Goal: Transaction & Acquisition: Obtain resource

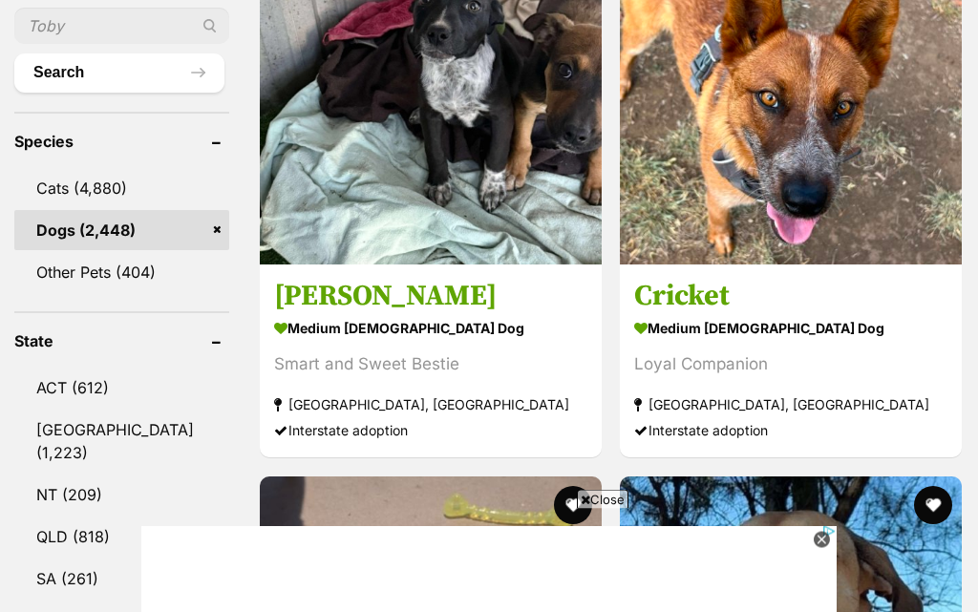
scroll to position [940, 0]
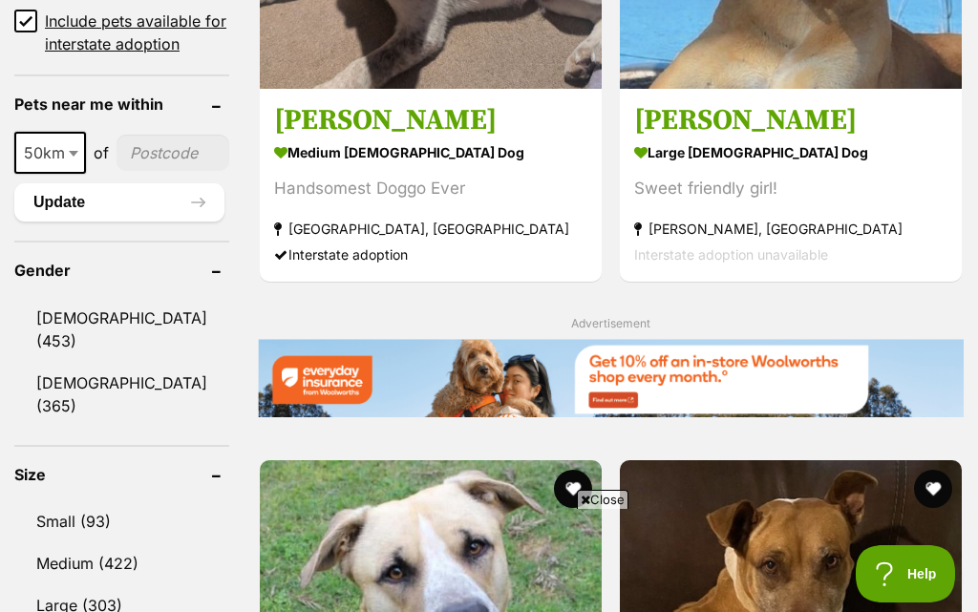
scroll to position [1536, 0]
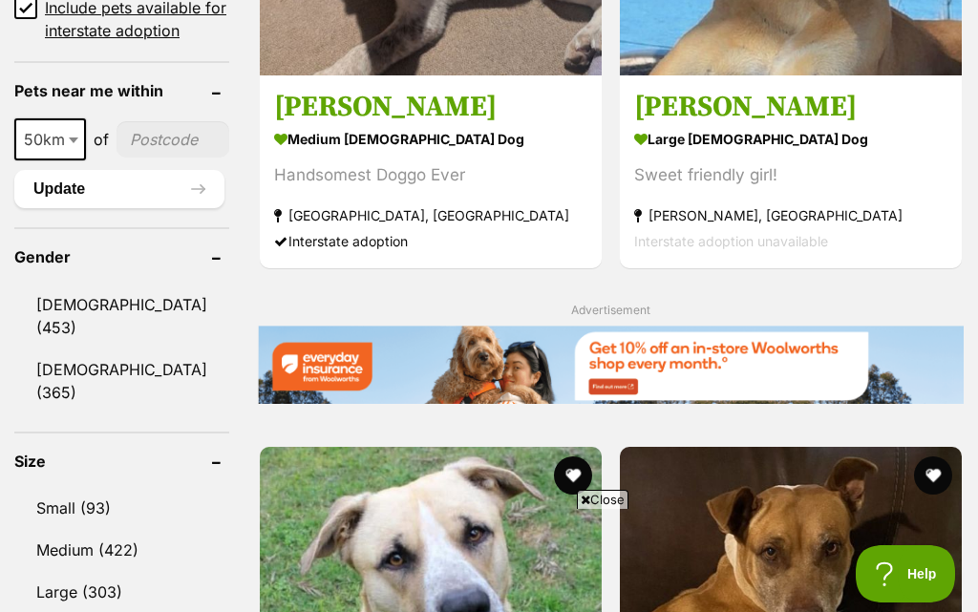
click at [57, 285] on link "Male (453)" at bounding box center [121, 316] width 215 height 63
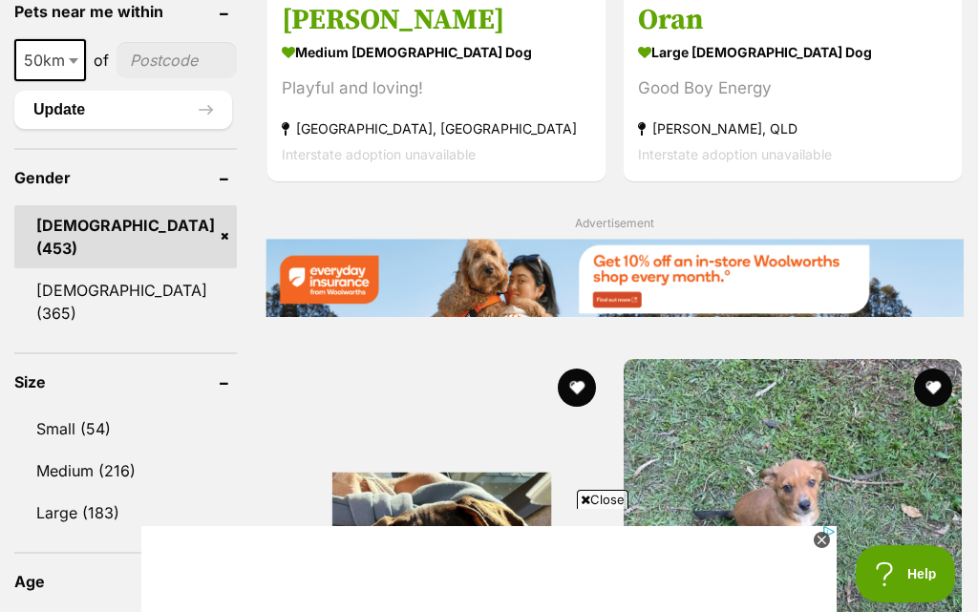
click at [64, 409] on link "Small (54)" at bounding box center [125, 429] width 223 height 40
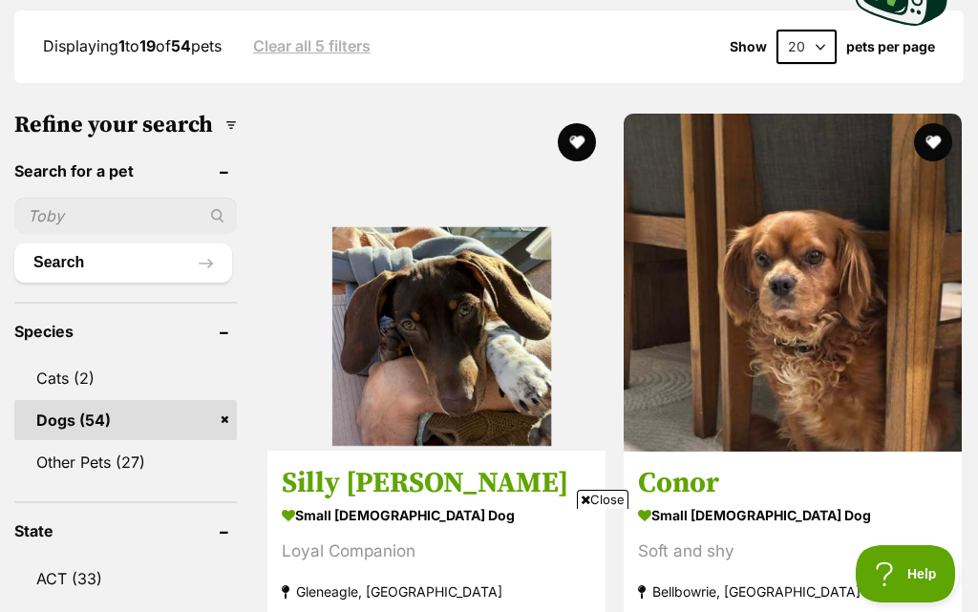
click at [624, 256] on img at bounding box center [793, 283] width 338 height 338
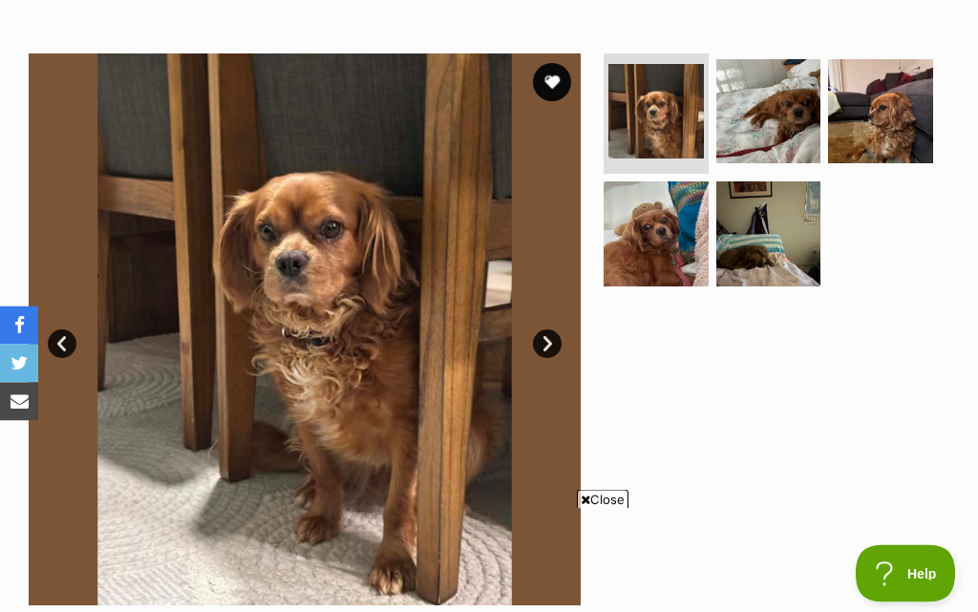
scroll to position [380, 0]
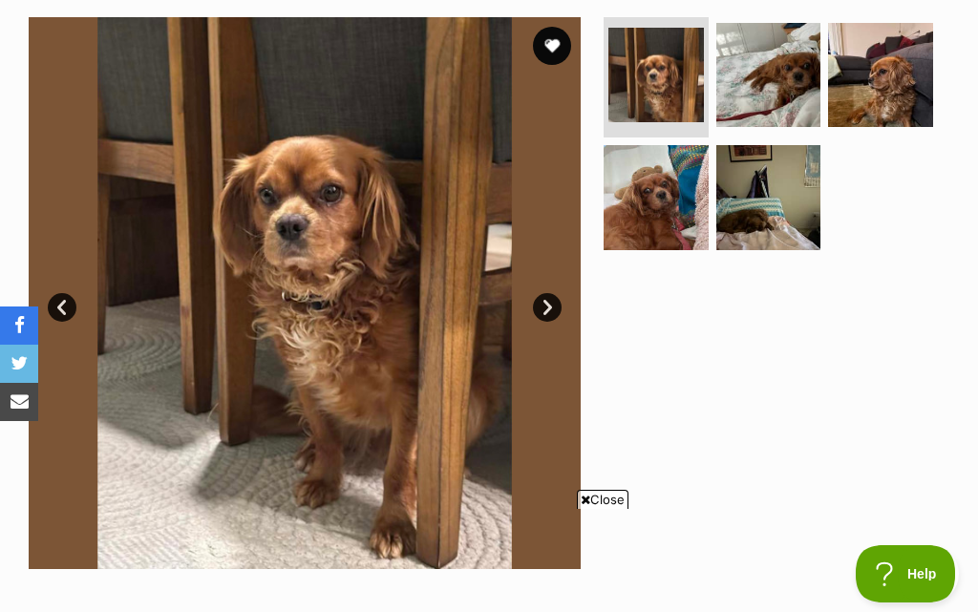
click at [556, 311] on link "Next" at bounding box center [547, 307] width 29 height 29
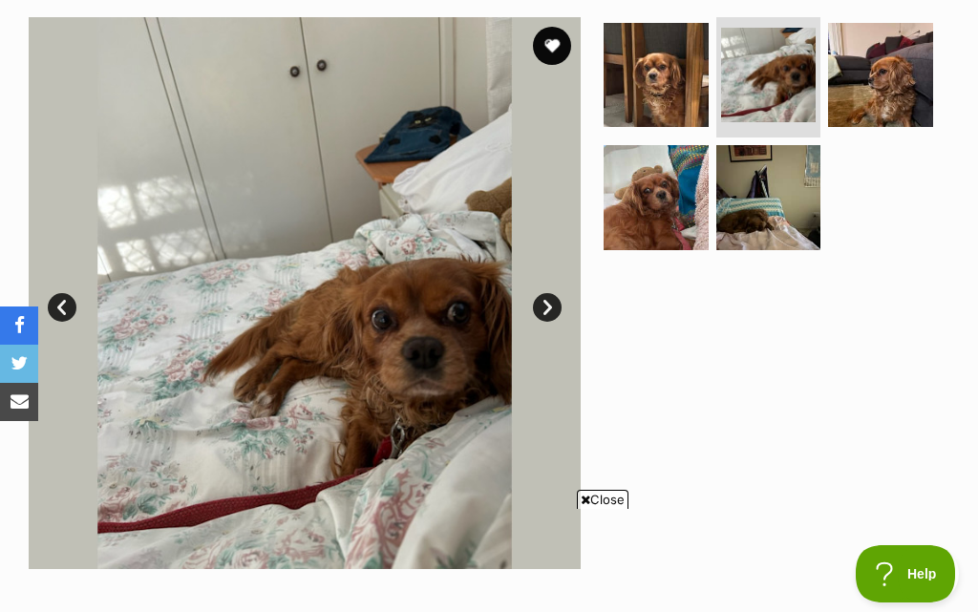
click at [551, 310] on link "Next" at bounding box center [547, 307] width 29 height 29
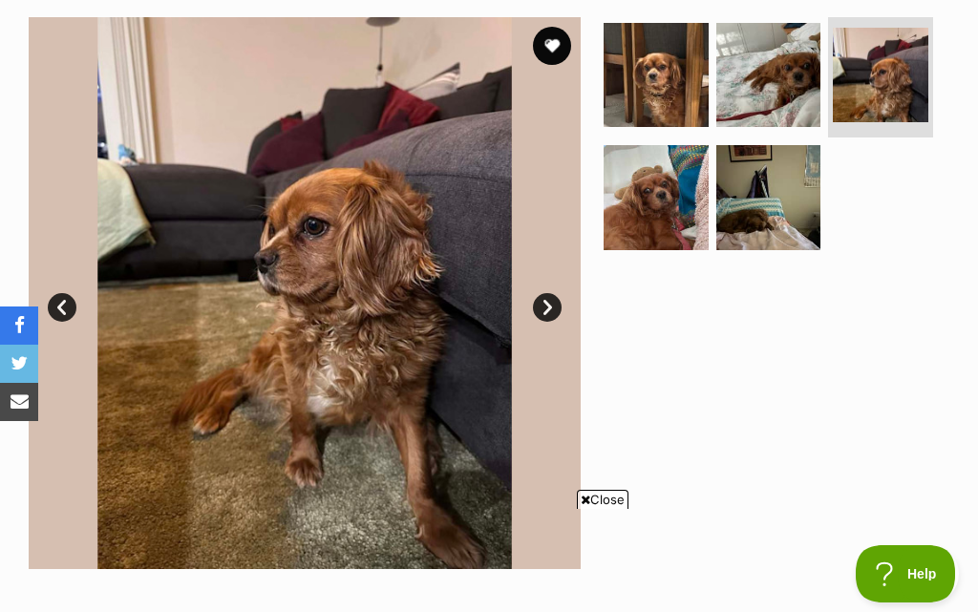
click at [551, 314] on link "Next" at bounding box center [547, 307] width 29 height 29
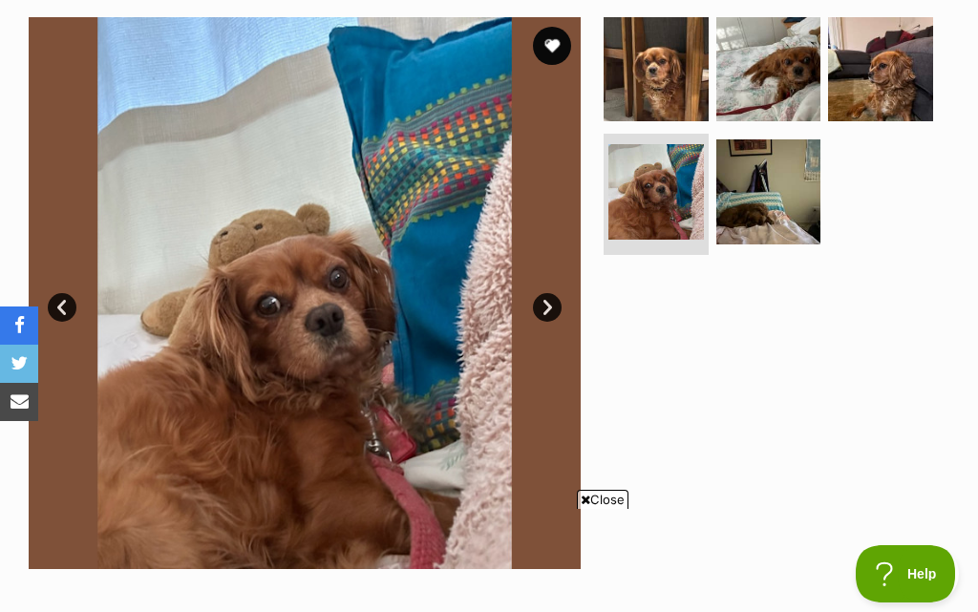
click at [552, 310] on link "Next" at bounding box center [547, 307] width 29 height 29
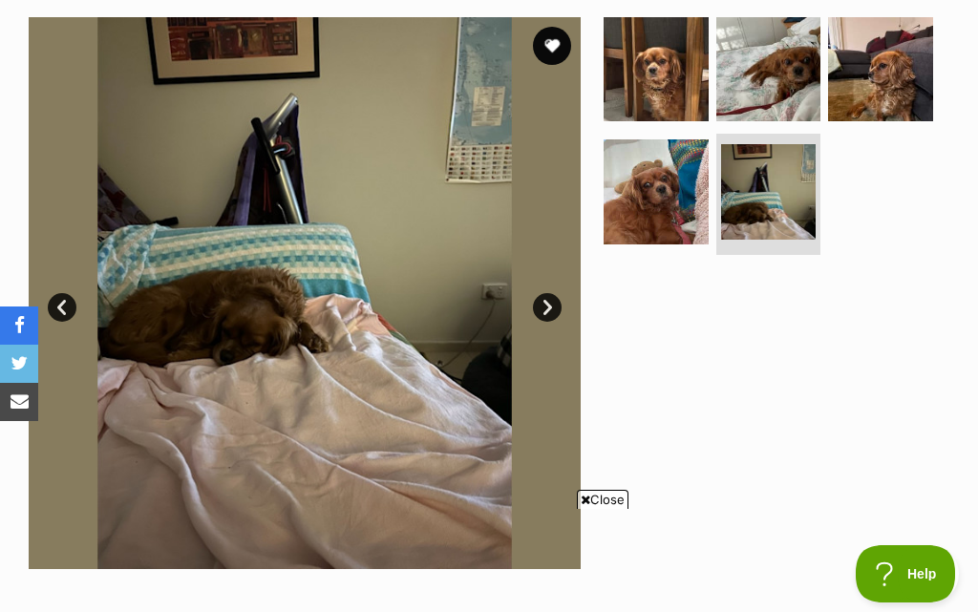
click at [550, 311] on link "Next" at bounding box center [547, 307] width 29 height 29
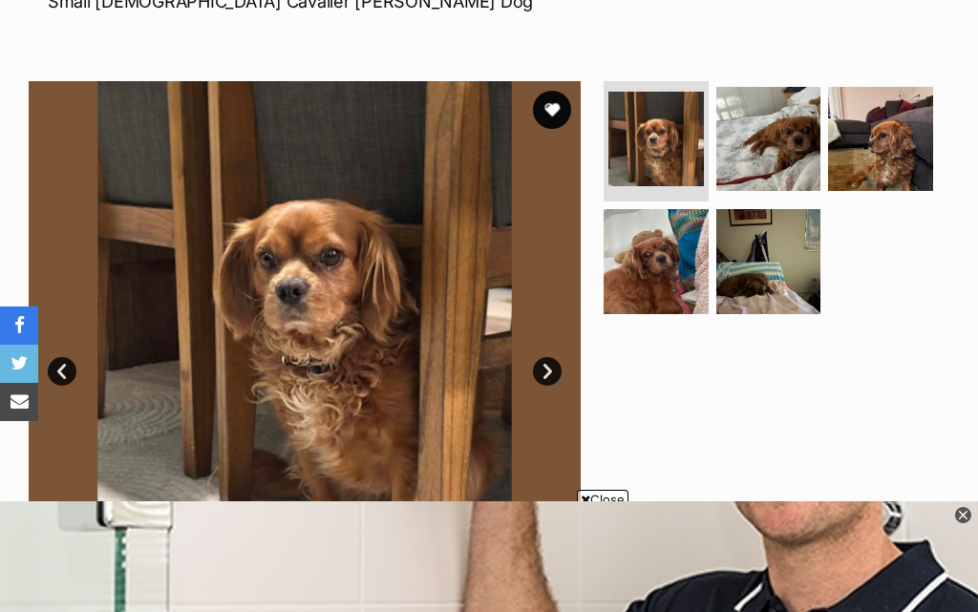
scroll to position [315, 0]
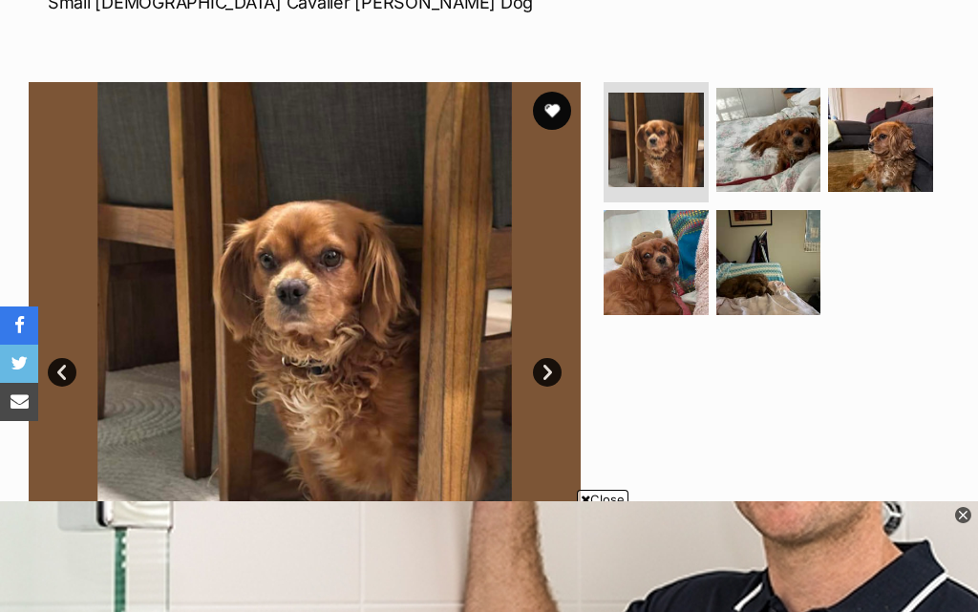
click at [555, 375] on link "Next" at bounding box center [547, 372] width 29 height 29
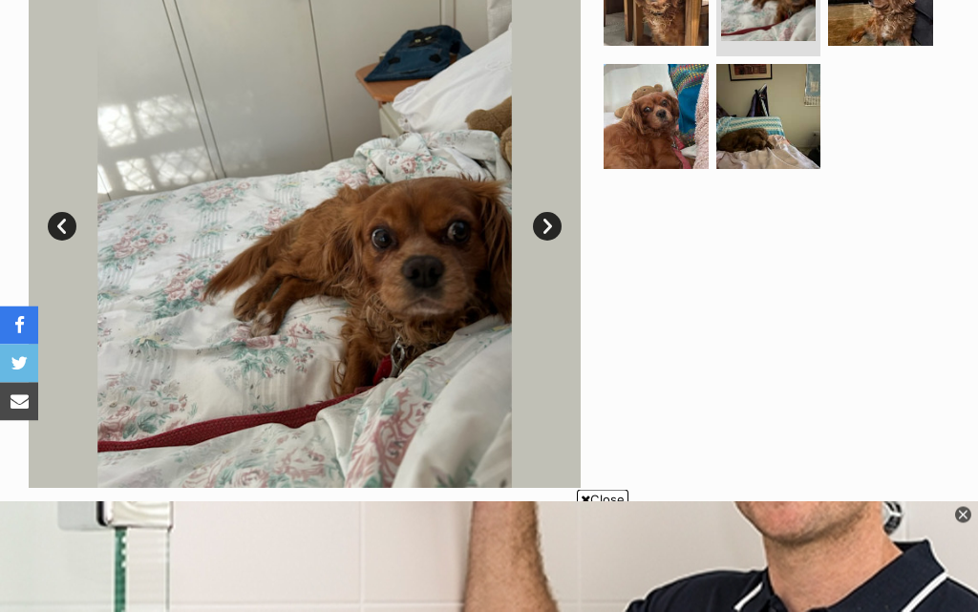
scroll to position [459, 0]
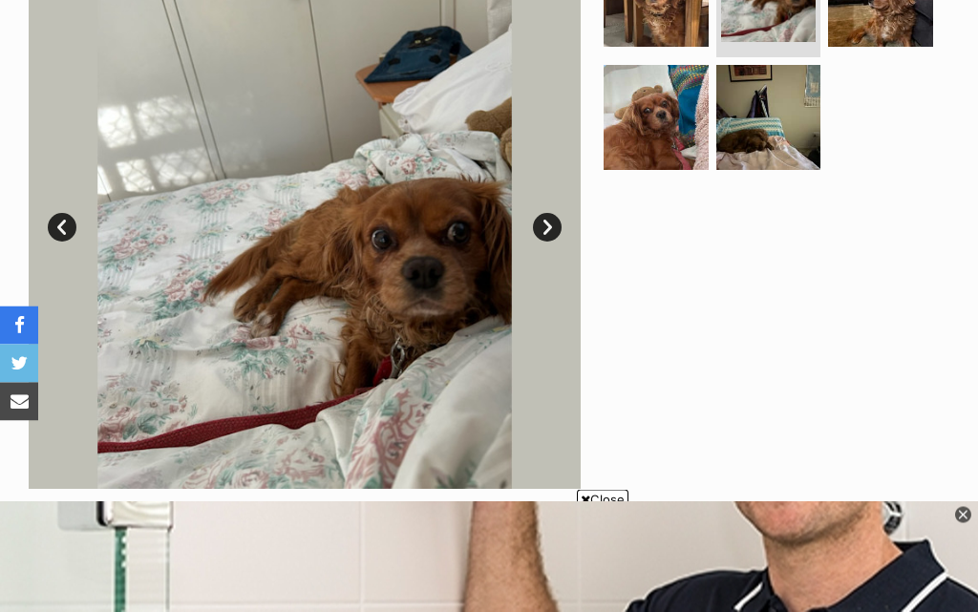
click at [407, 372] on img at bounding box center [305, 214] width 552 height 552
click at [385, 411] on img at bounding box center [305, 214] width 552 height 552
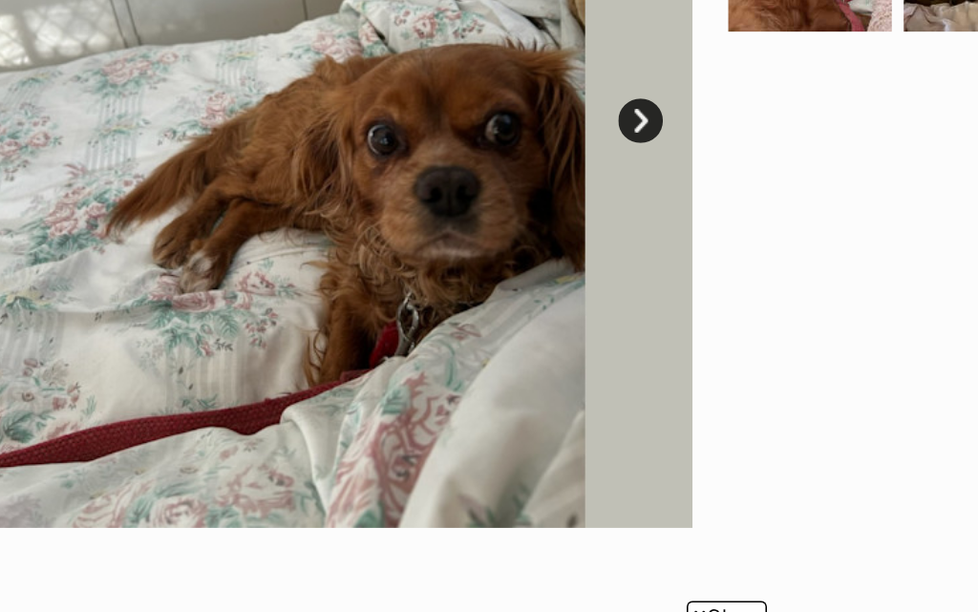
click at [303, 219] on img at bounding box center [305, 167] width 552 height 552
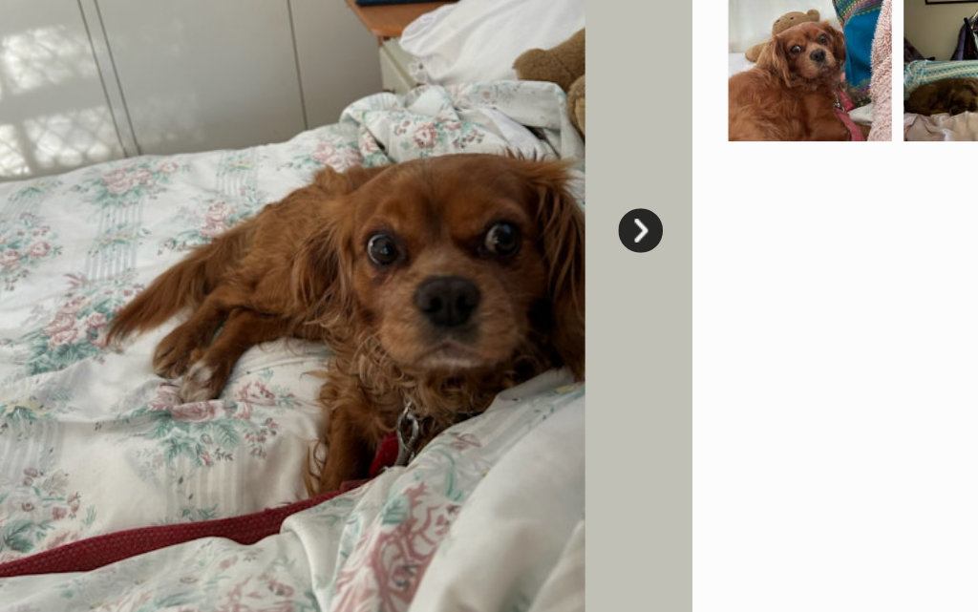
click at [533, 167] on link "Next" at bounding box center [547, 181] width 29 height 29
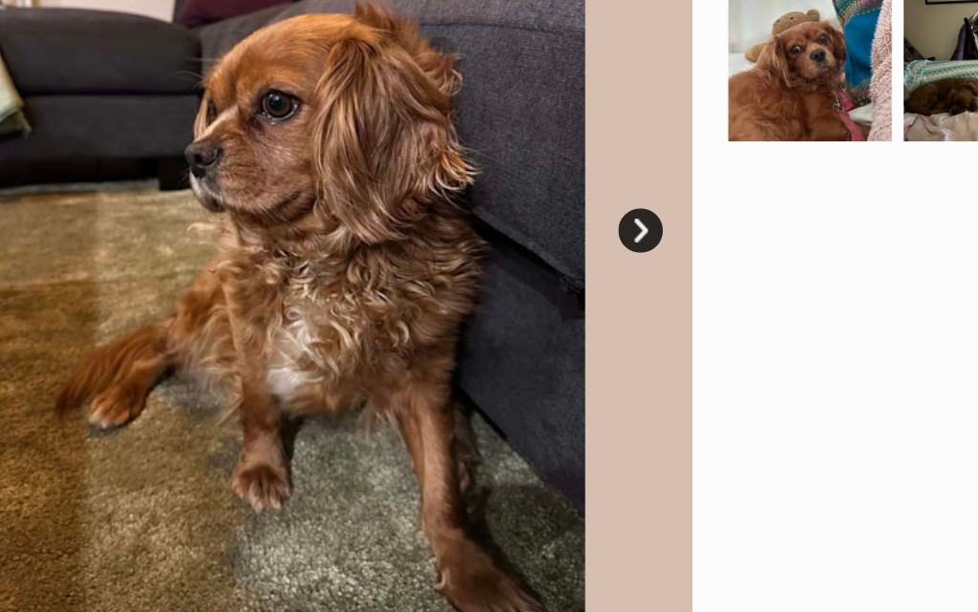
scroll to position [0, 0]
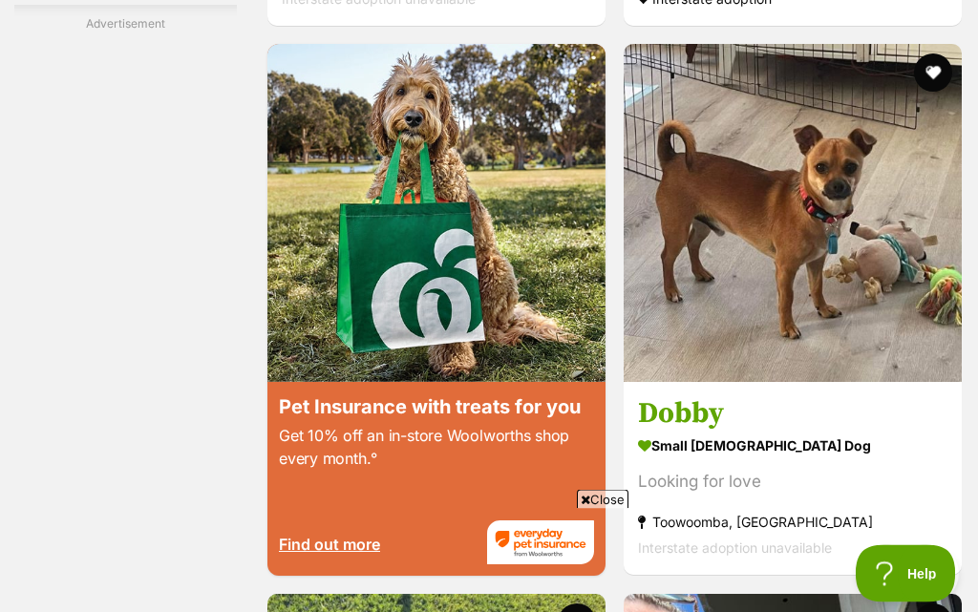
scroll to position [3613, 0]
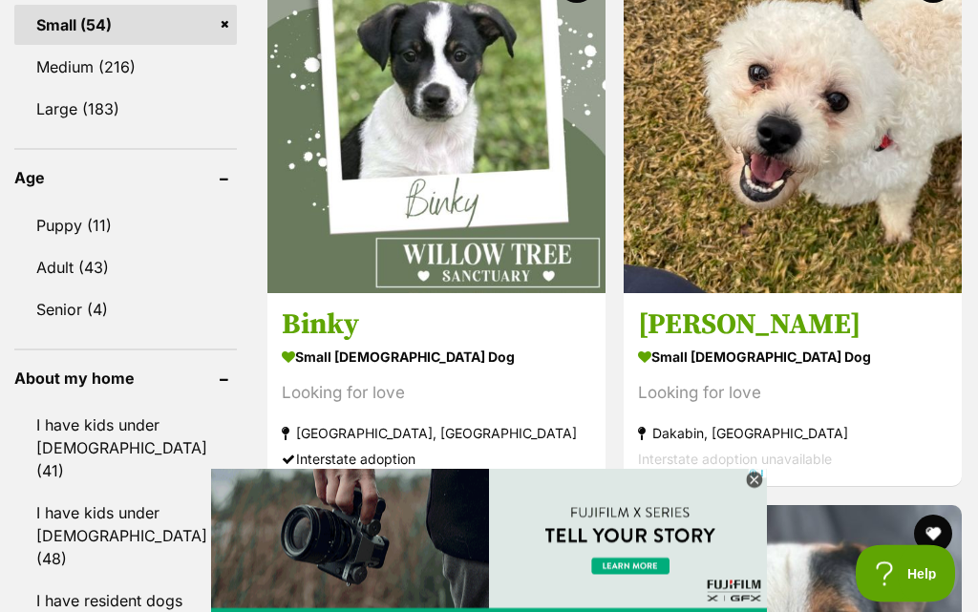
scroll to position [2024, 0]
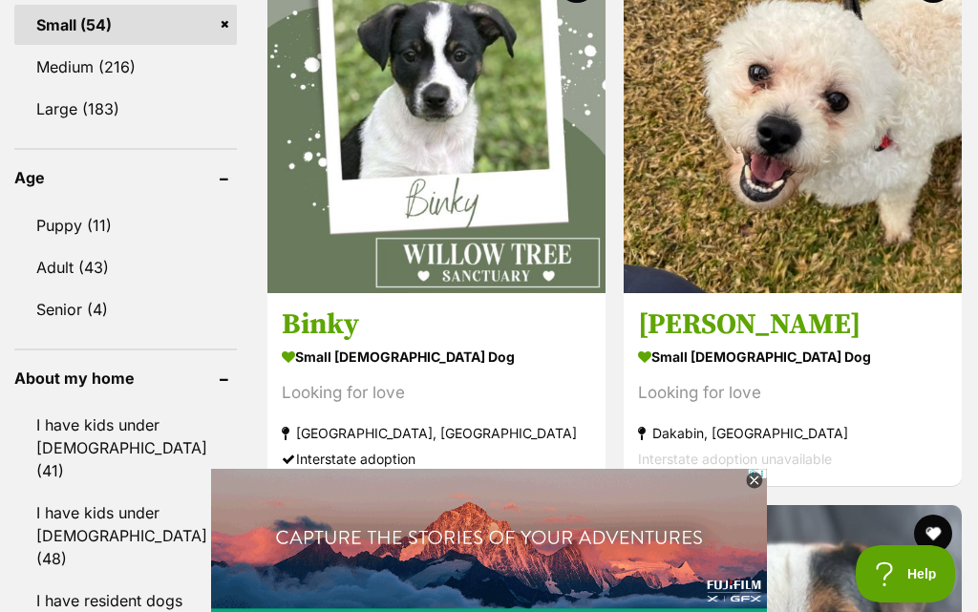
click at [761, 489] on icon at bounding box center [754, 481] width 16 height 16
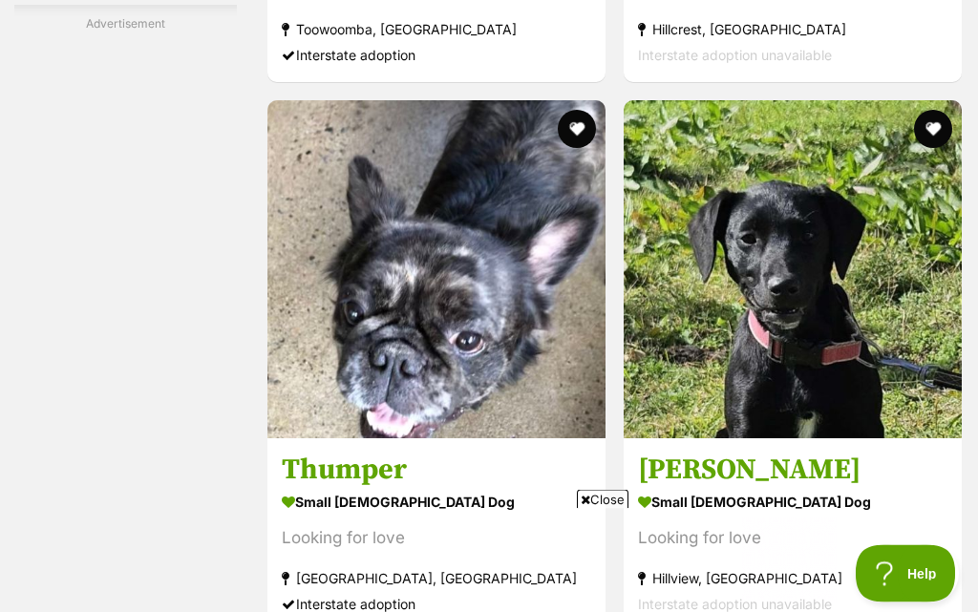
scroll to position [3527, 0]
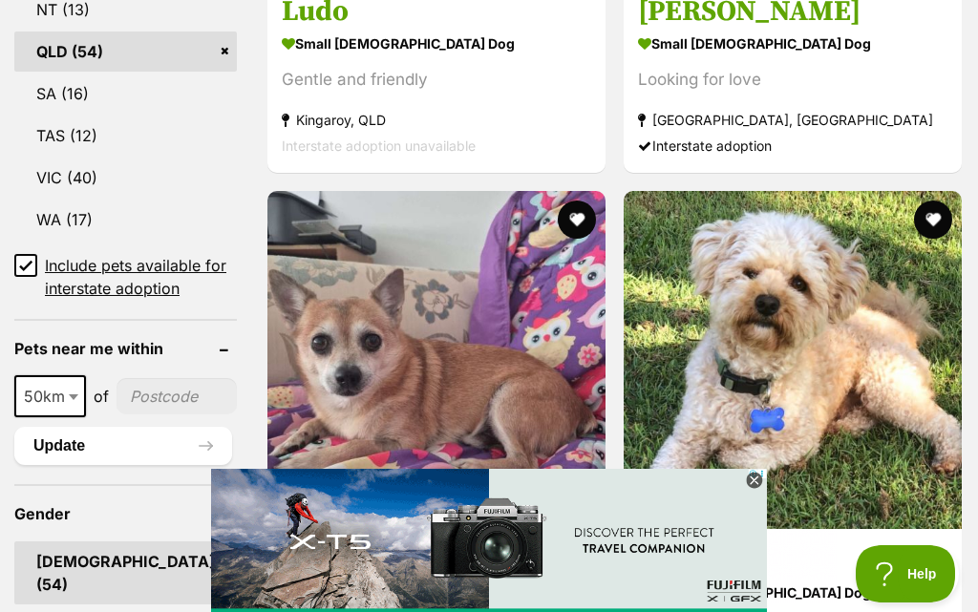
click at [624, 377] on img at bounding box center [793, 360] width 338 height 338
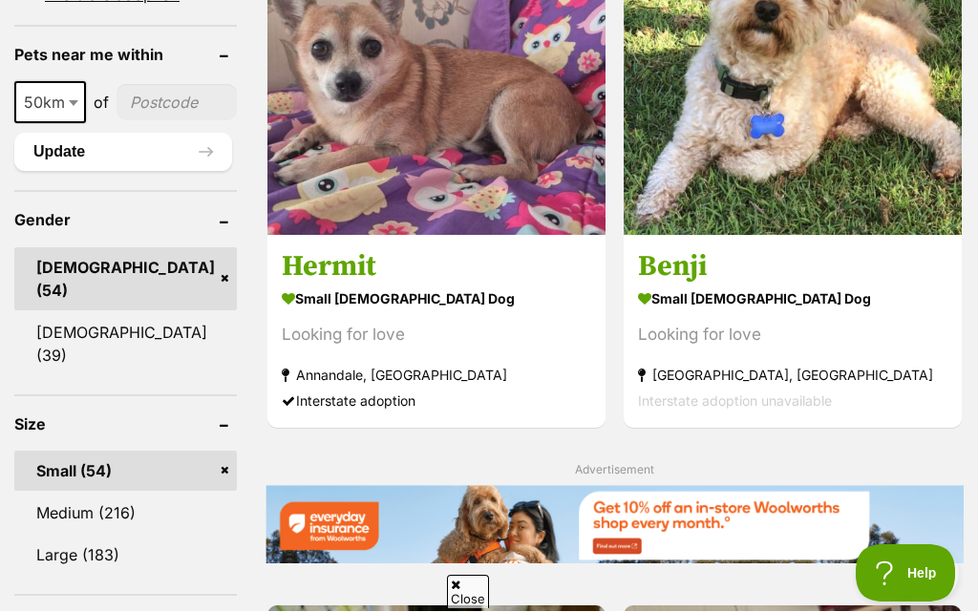
scroll to position [1579, 0]
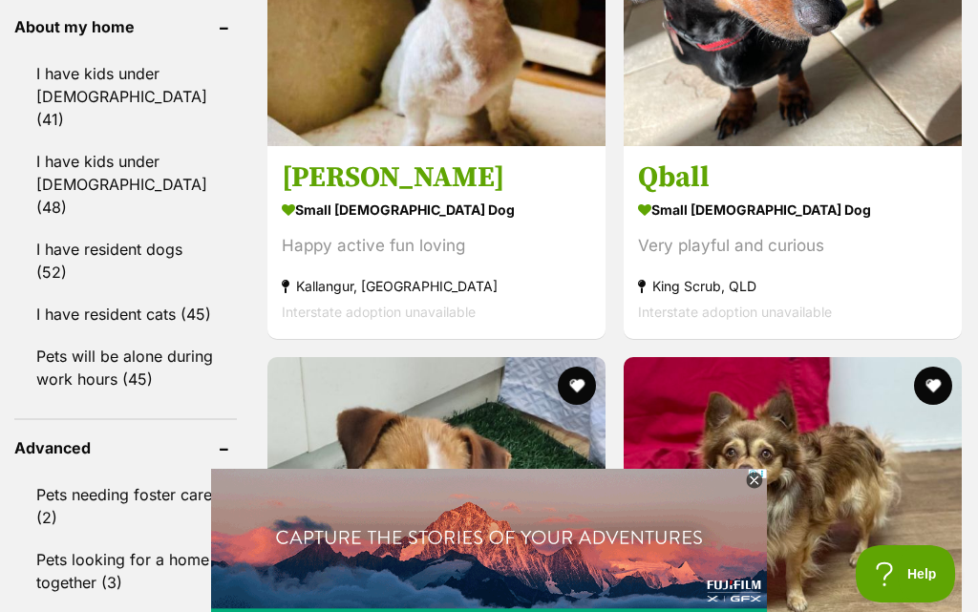
scroll to position [2405, 0]
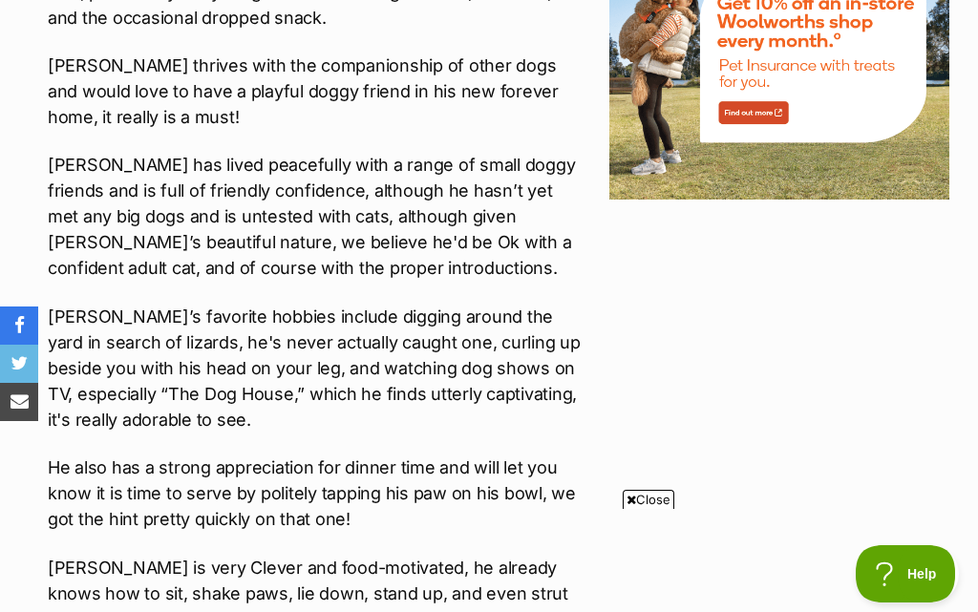
scroll to position [2354, 0]
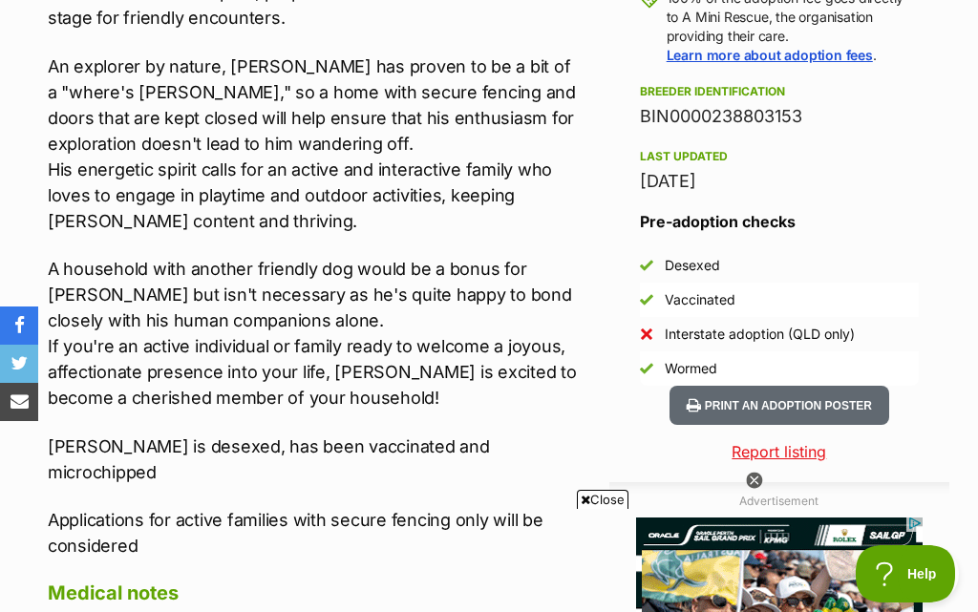
scroll to position [1397, 0]
